Goal: Transaction & Acquisition: Book appointment/travel/reservation

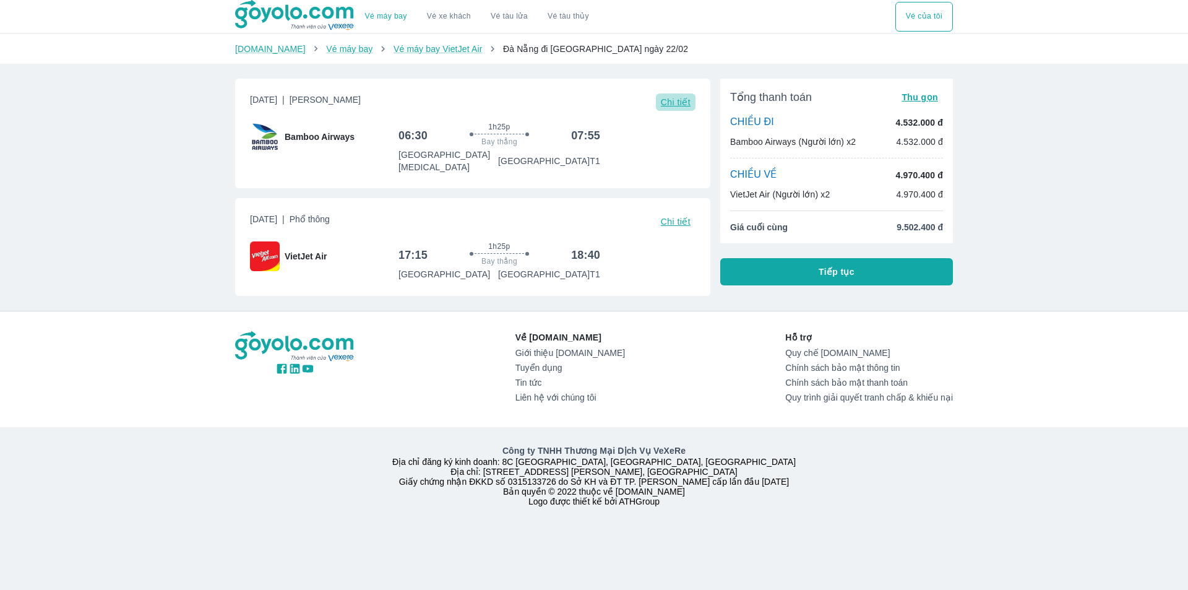
click at [674, 100] on span "Chi tiết" at bounding box center [676, 102] width 30 height 10
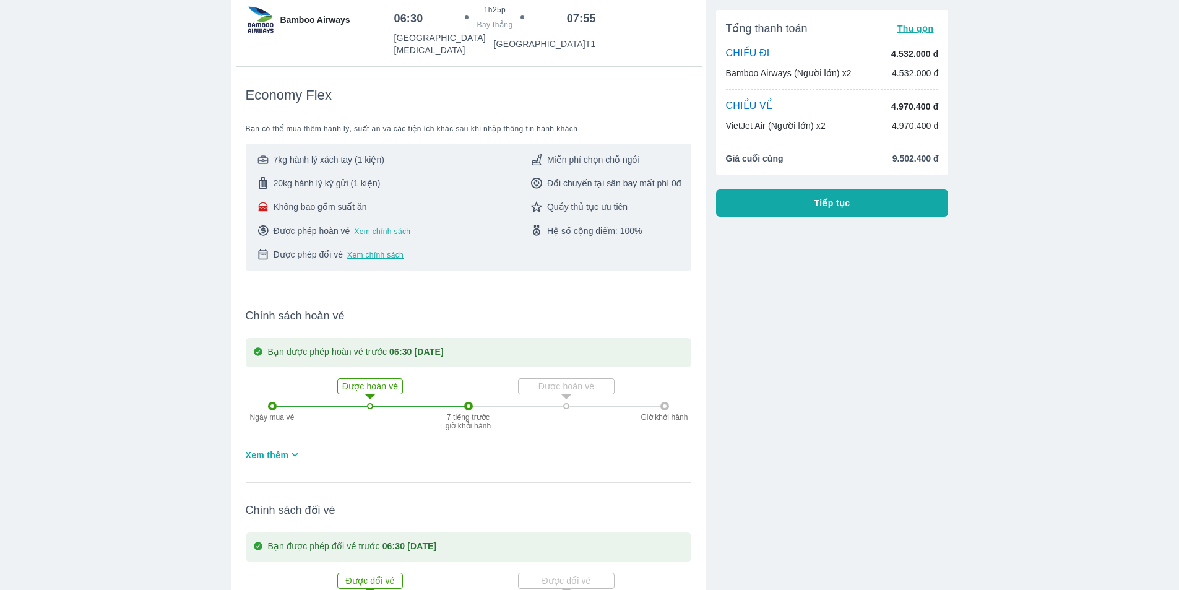
scroll to position [124, 0]
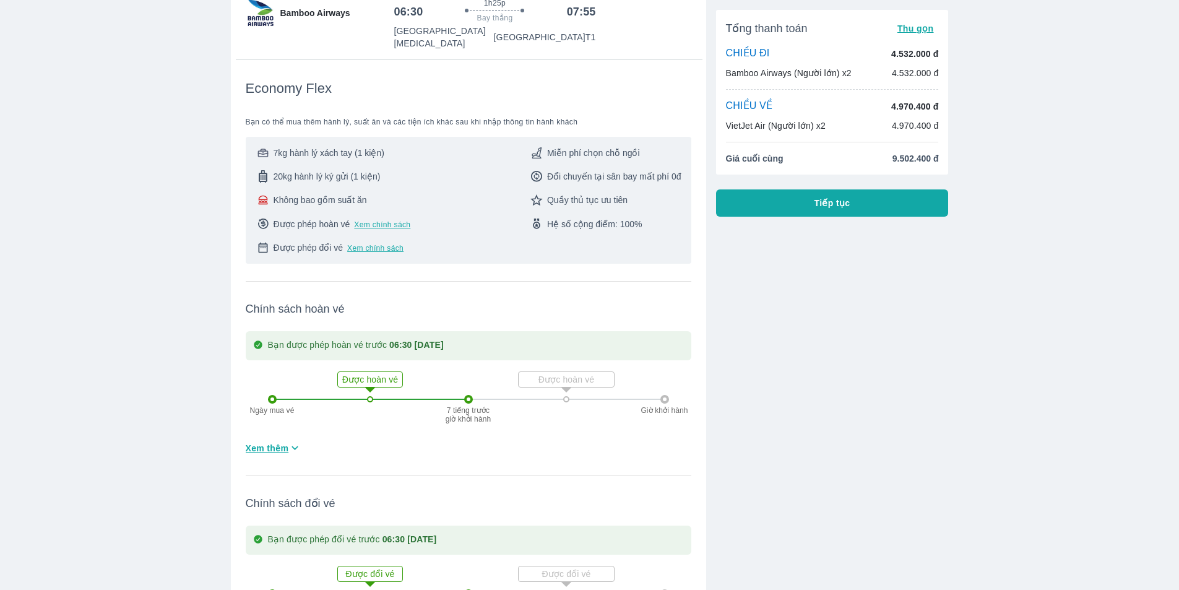
click at [298, 442] on icon "button" at bounding box center [294, 447] width 13 height 13
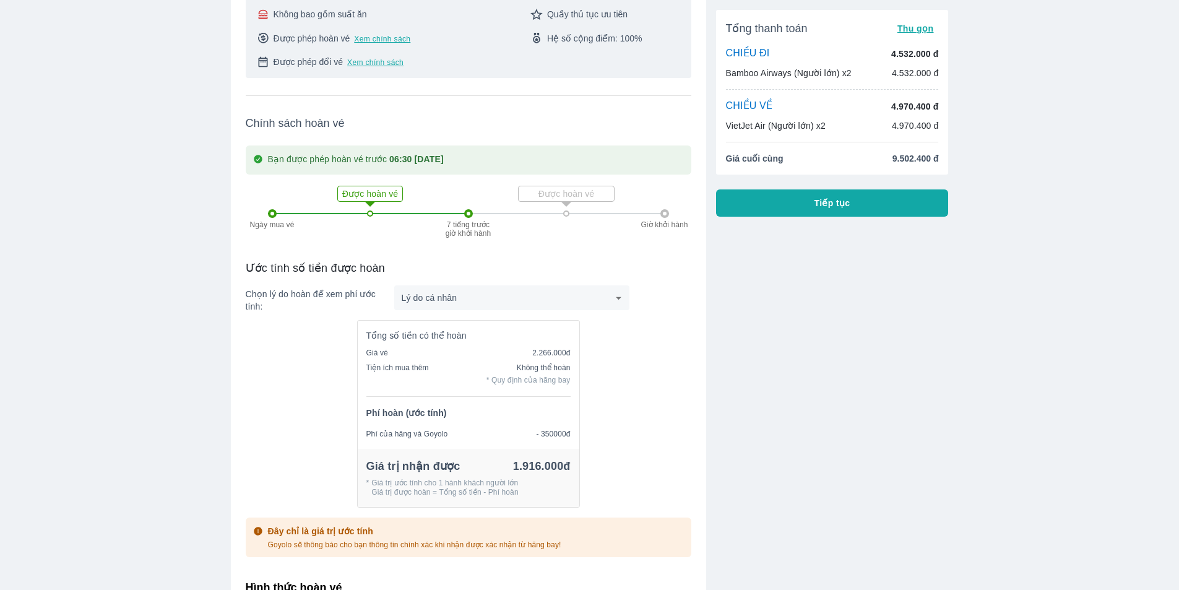
scroll to position [0, 0]
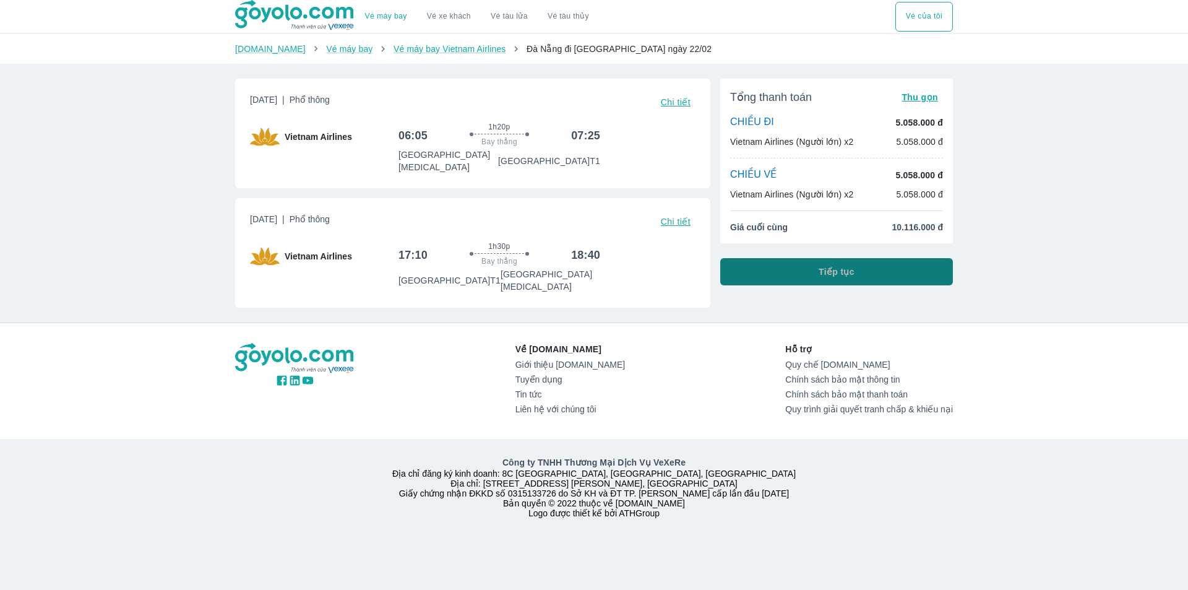
click at [836, 263] on button "Tiếp tục" at bounding box center [837, 271] width 233 height 27
